Goal: Find specific page/section: Find specific page/section

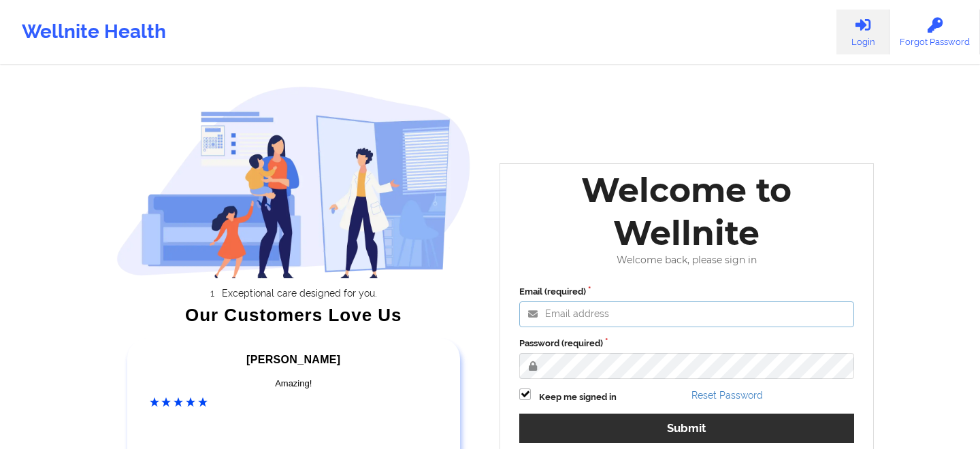
type input "[EMAIL_ADDRESS][DOMAIN_NAME]"
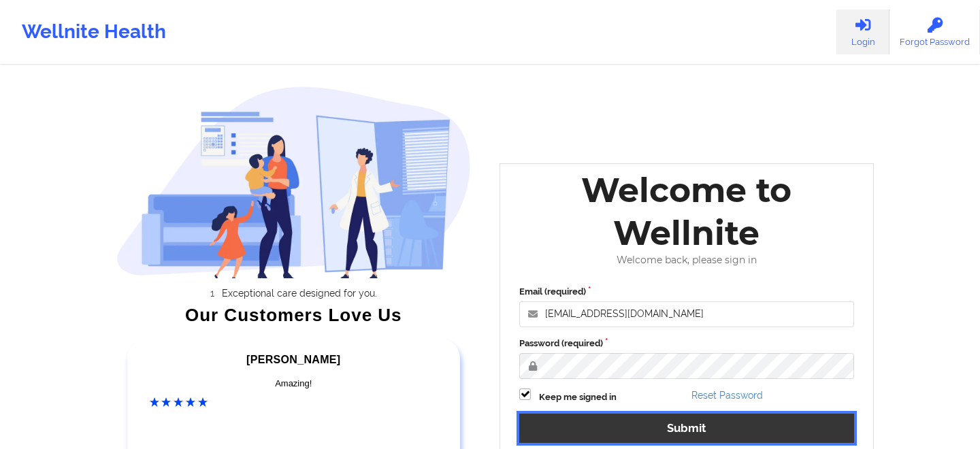
click at [686, 433] on button "Submit" at bounding box center [686, 428] width 335 height 29
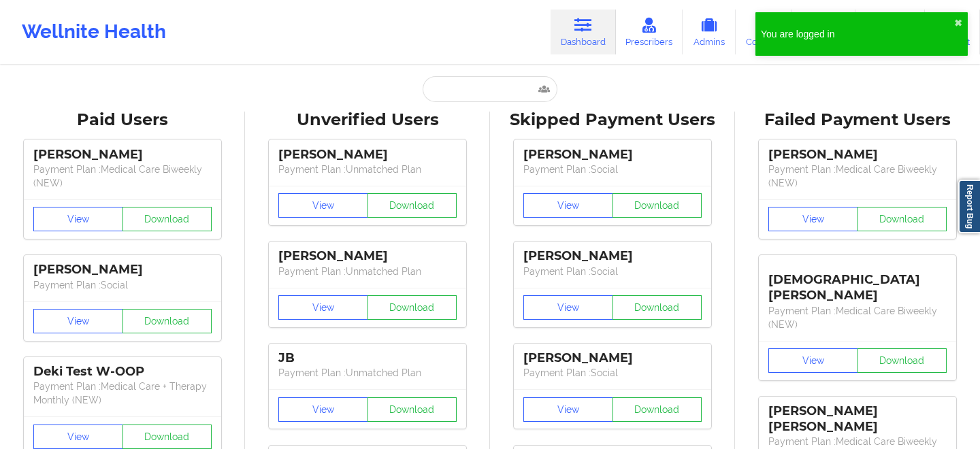
scroll to position [2, 0]
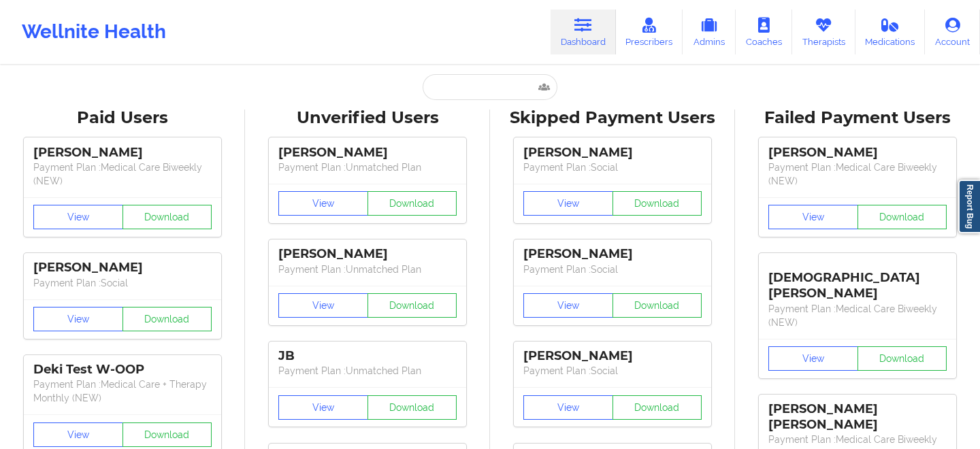
click at [597, 36] on link "Dashboard" at bounding box center [582, 32] width 65 height 45
click at [659, 34] on link "Prescribers" at bounding box center [649, 32] width 67 height 45
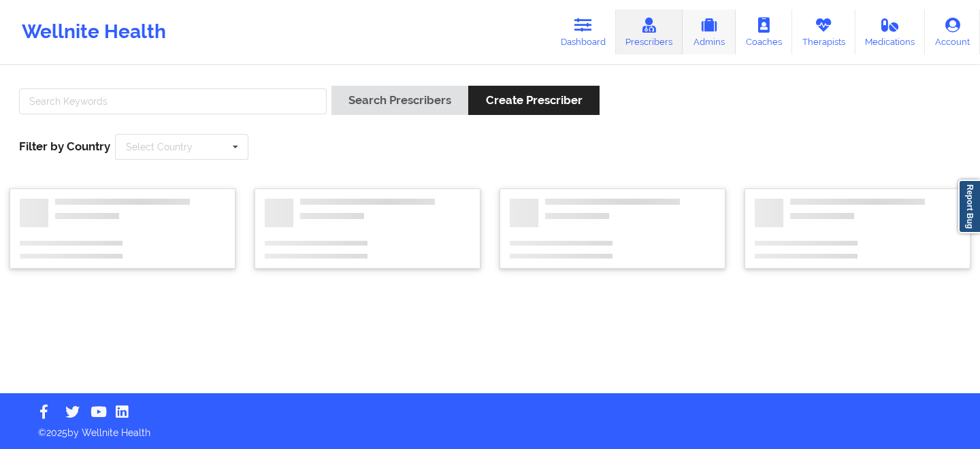
click at [708, 35] on link "Admins" at bounding box center [708, 32] width 53 height 45
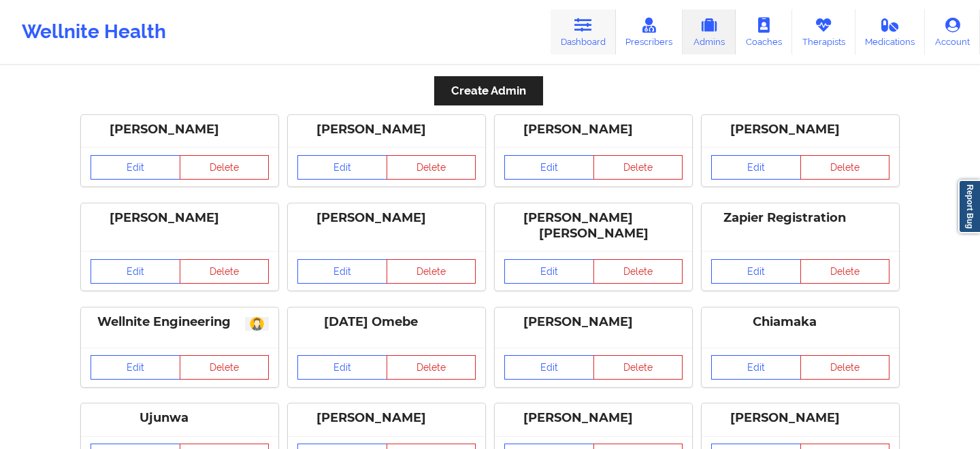
click at [582, 41] on link "Dashboard" at bounding box center [582, 32] width 65 height 45
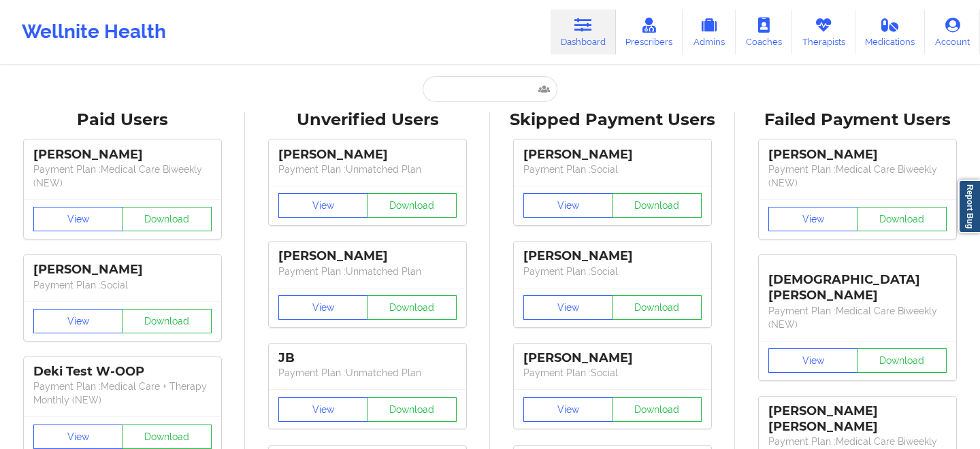
click at [528, 29] on div "Wellnite Health Dashboard Prescribers Admins Coaches Therapists Medications Acc…" at bounding box center [490, 32] width 980 height 54
click at [469, 99] on input "text" at bounding box center [490, 89] width 135 height 26
type input "a"
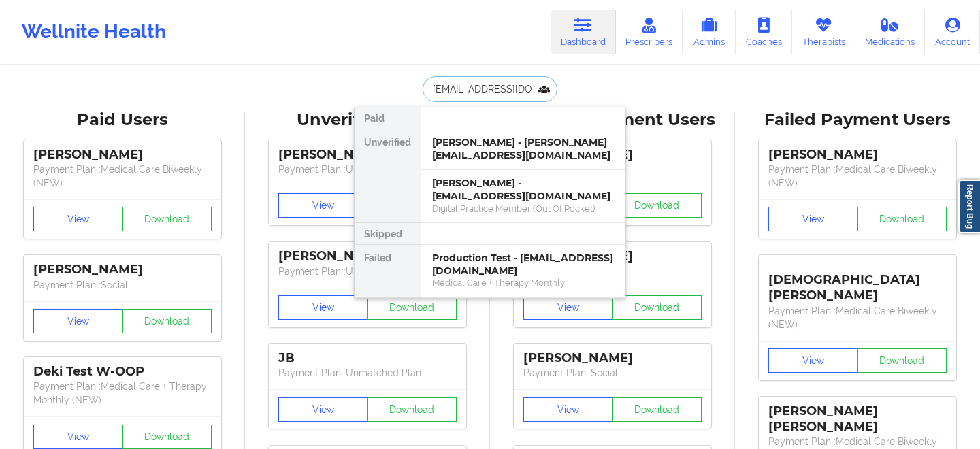
type input "[EMAIL_ADDRESS][DOMAIN_NAME]"
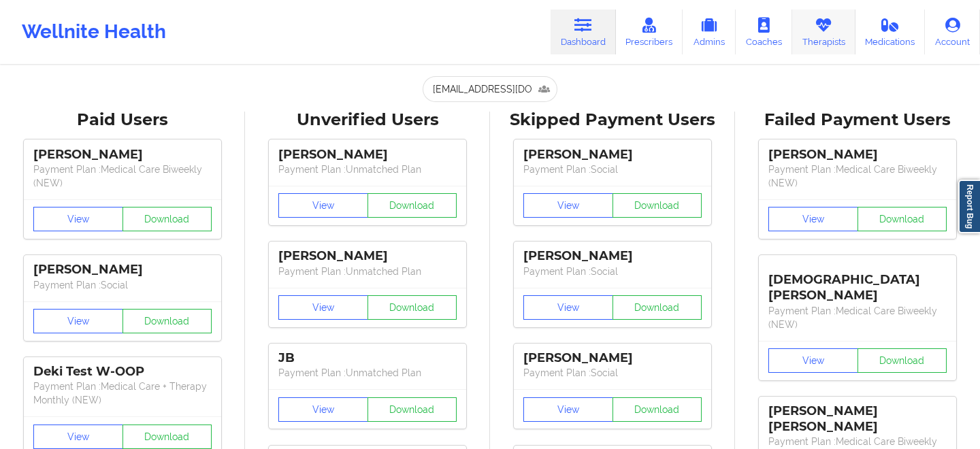
click at [806, 38] on link "Therapists" at bounding box center [823, 32] width 63 height 45
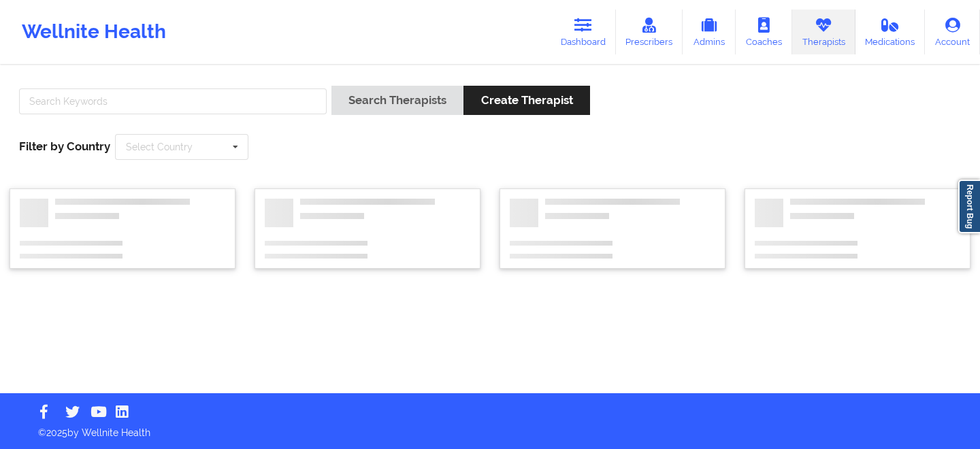
click at [210, 160] on div "Search Therapists Create Therapist Filter by Country Select Country [GEOGRAPHIC…" at bounding box center [490, 122] width 961 height 93
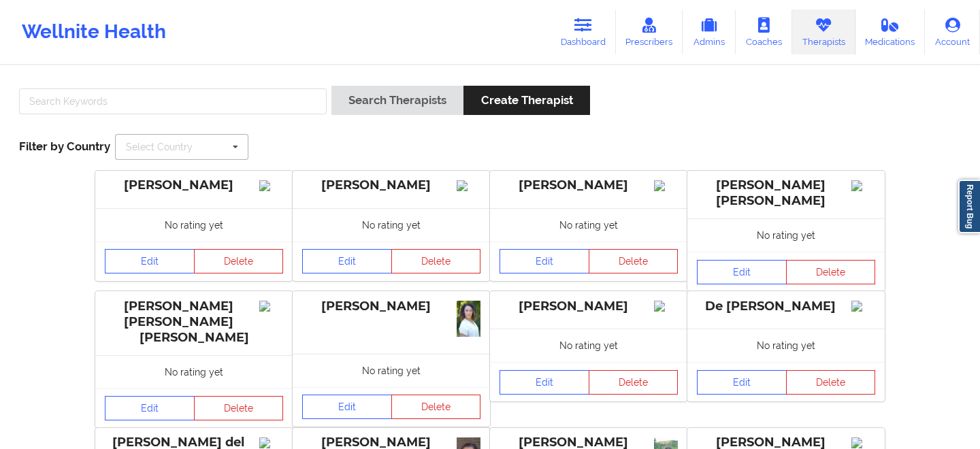
click at [229, 148] on icon at bounding box center [235, 147] width 20 height 25
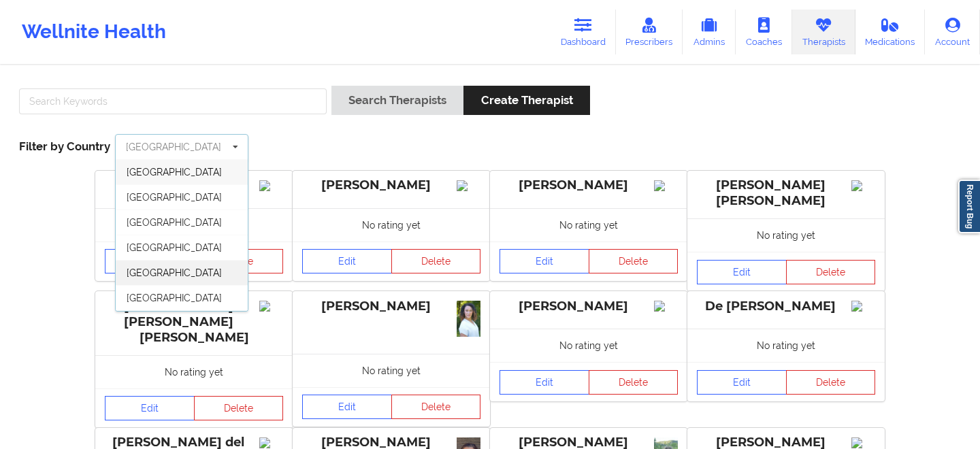
scroll to position [74, 0]
click at [167, 301] on span "[GEOGRAPHIC_DATA]" at bounding box center [174, 299] width 95 height 11
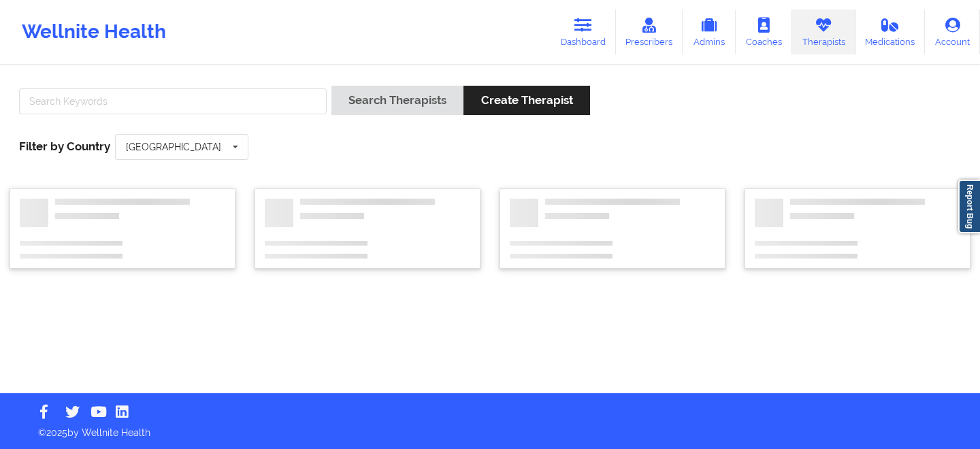
click at [271, 147] on div "Search Therapists Create Therapist Filter by Country [GEOGRAPHIC_DATA] [GEOGRAP…" at bounding box center [490, 122] width 961 height 93
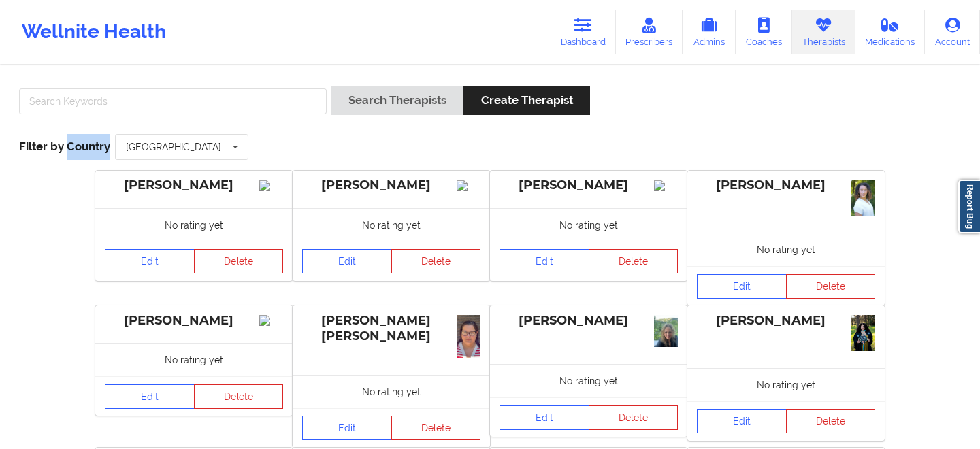
drag, startPoint x: 65, startPoint y: 143, endPoint x: 113, endPoint y: 146, distance: 48.4
click at [113, 146] on div "Search Therapists Create Therapist Filter by Country [GEOGRAPHIC_DATA] [GEOGRAP…" at bounding box center [490, 122] width 961 height 93
click at [277, 142] on div "Search Therapists Create Therapist Filter by Country [GEOGRAPHIC_DATA] [GEOGRAP…" at bounding box center [490, 122] width 961 height 93
drag, startPoint x: 261, startPoint y: 143, endPoint x: 320, endPoint y: 142, distance: 58.5
click at [320, 143] on div "Search Therapists Create Therapist Filter by Country [GEOGRAPHIC_DATA] [GEOGRAP…" at bounding box center [490, 122] width 961 height 93
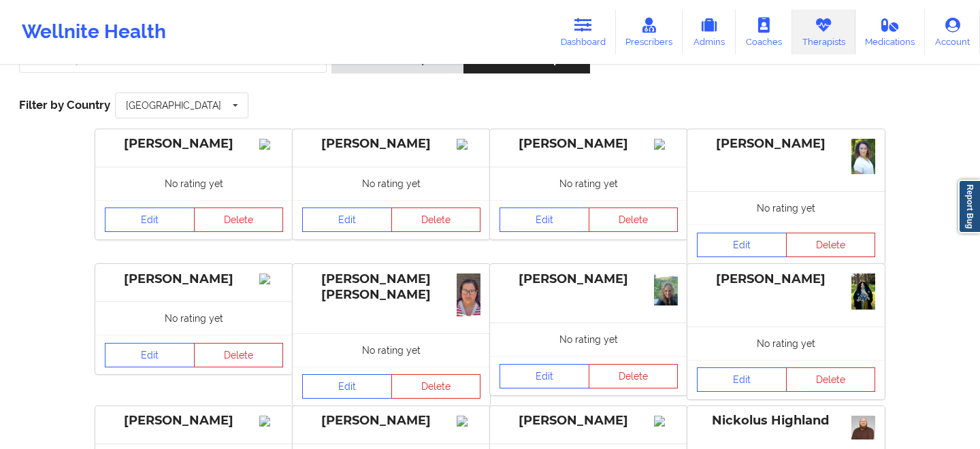
scroll to position [0, 0]
